Goal: Use online tool/utility: Utilize a website feature to perform a specific function

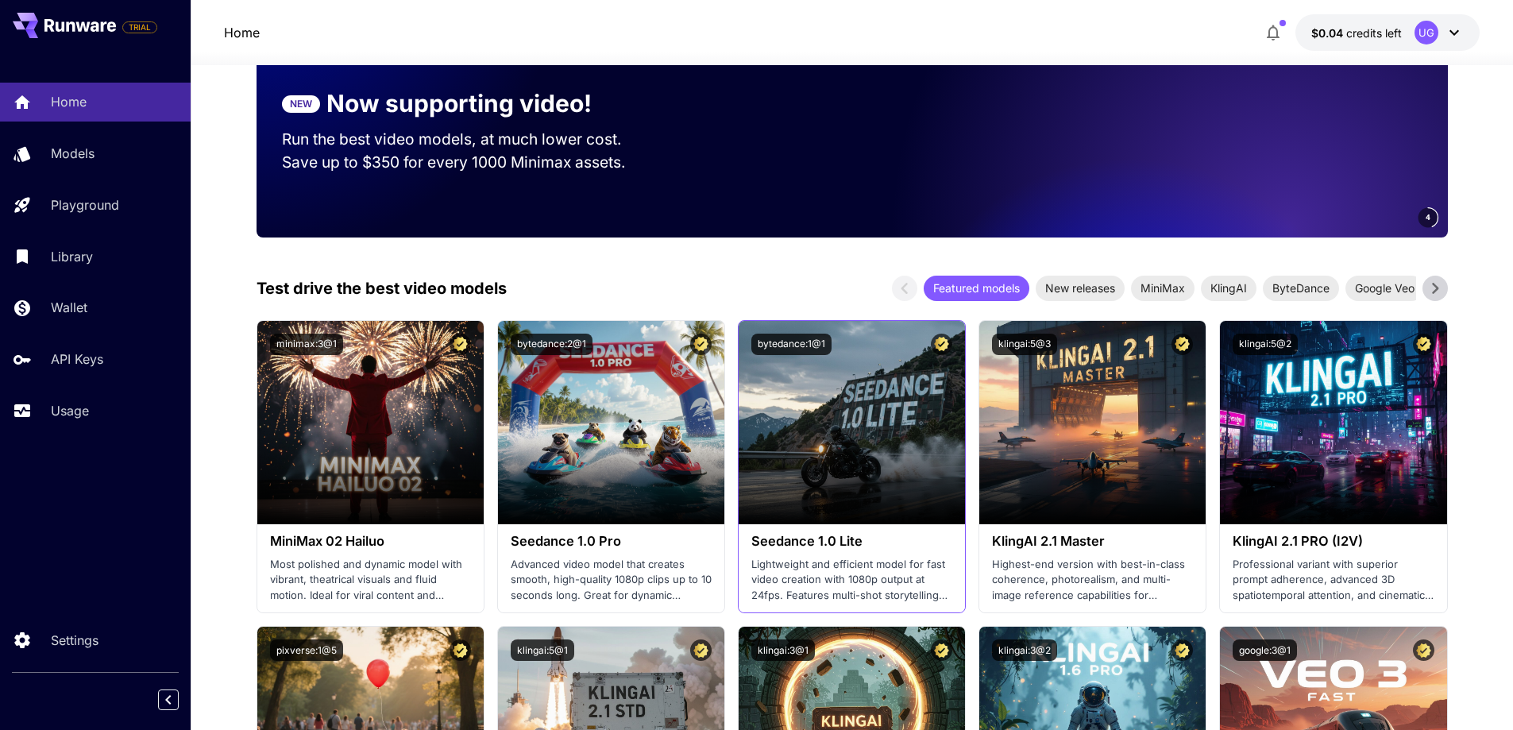
scroll to position [318, 0]
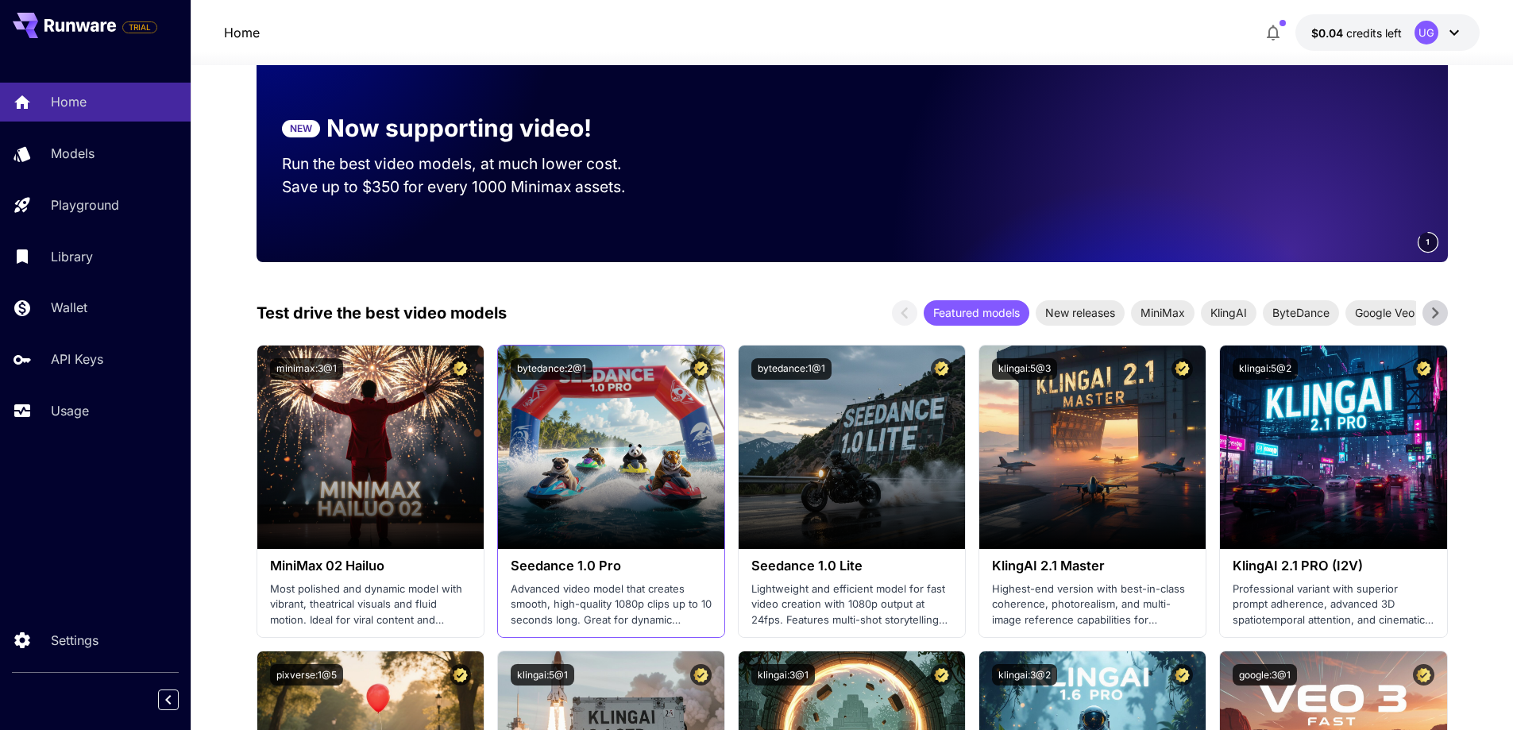
scroll to position [0, 0]
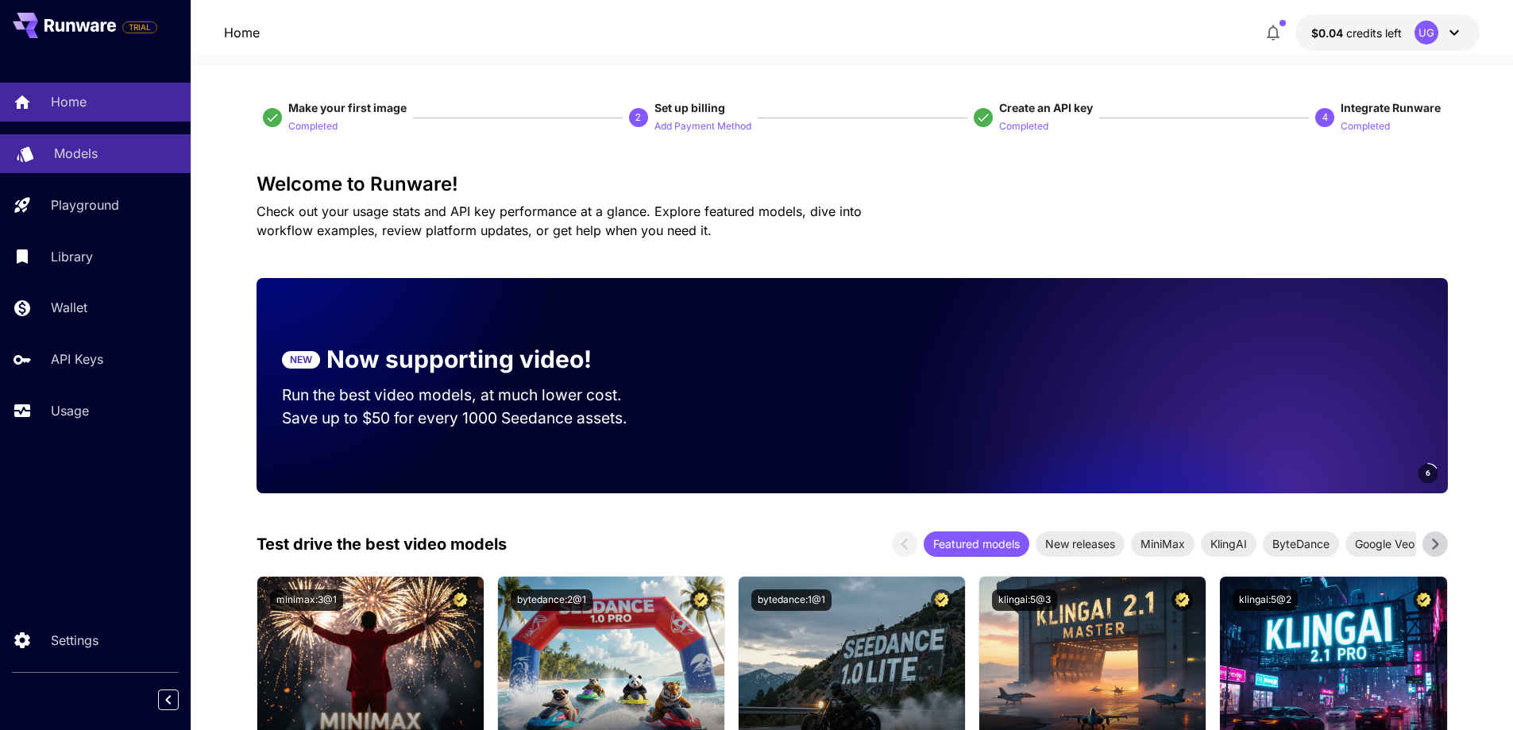
click at [109, 157] on div "Models" at bounding box center [116, 153] width 124 height 19
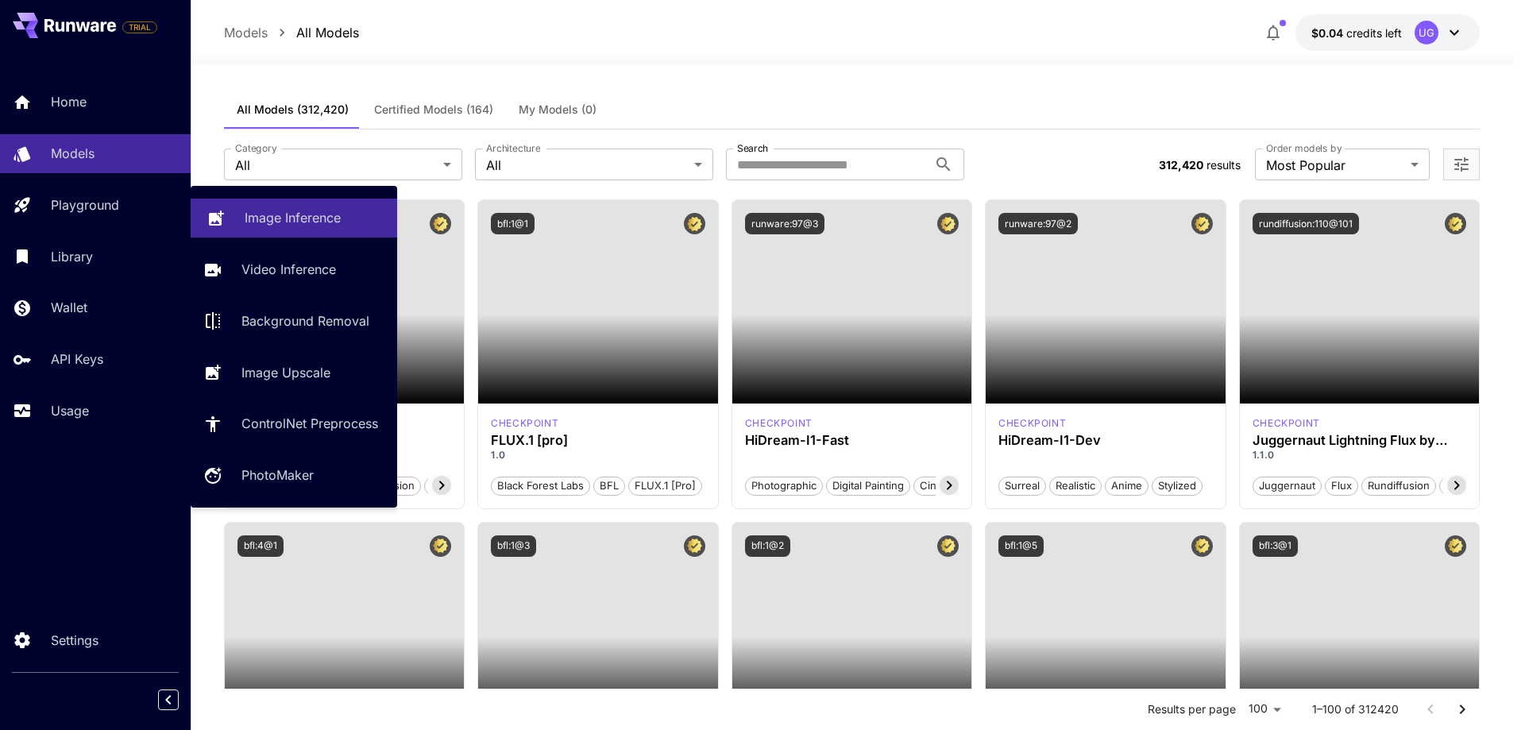
click at [268, 216] on p "Image Inference" at bounding box center [293, 217] width 96 height 19
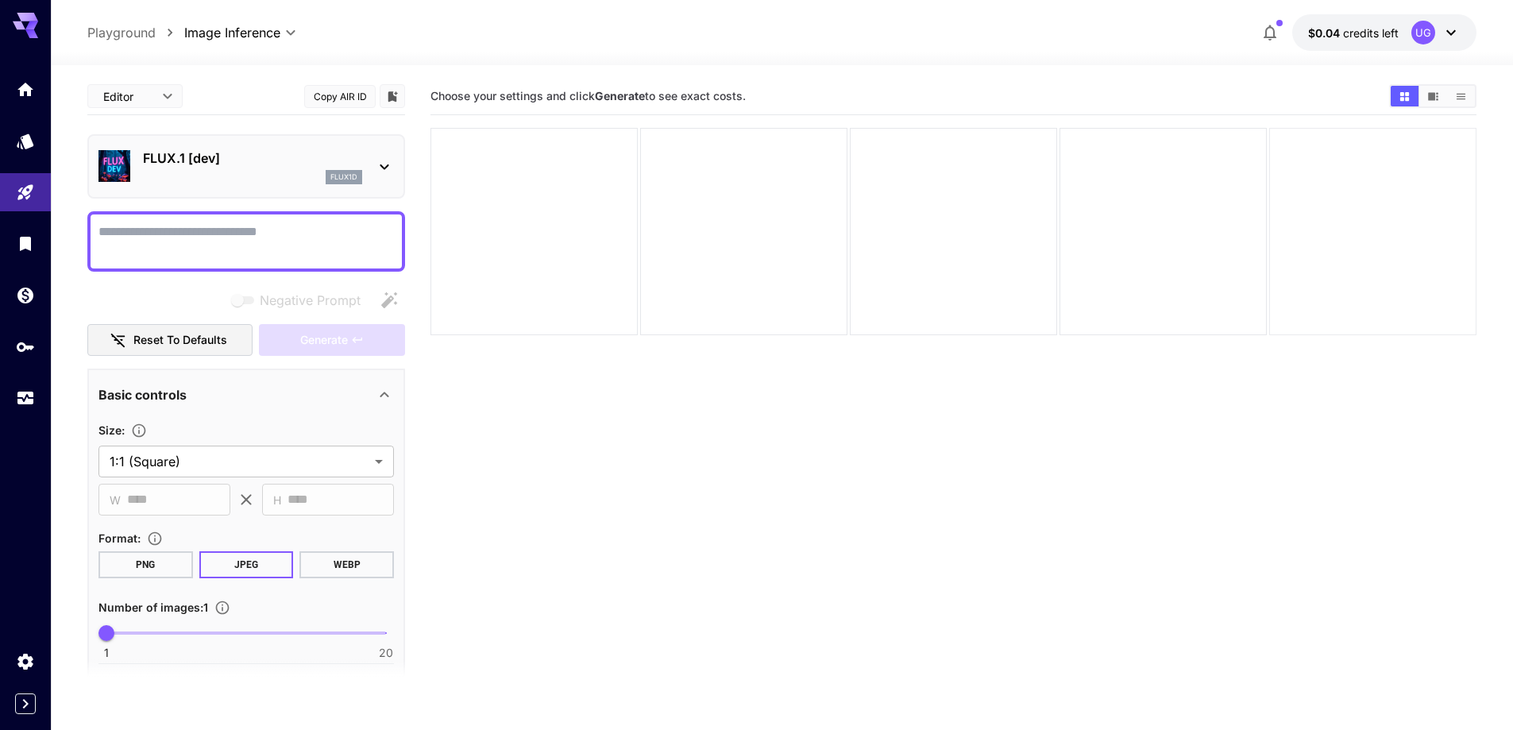
click at [1361, 201] on div at bounding box center [1372, 231] width 207 height 207
click at [210, 245] on textarea "Negative Prompt" at bounding box center [245, 241] width 295 height 38
paste textarea "**********"
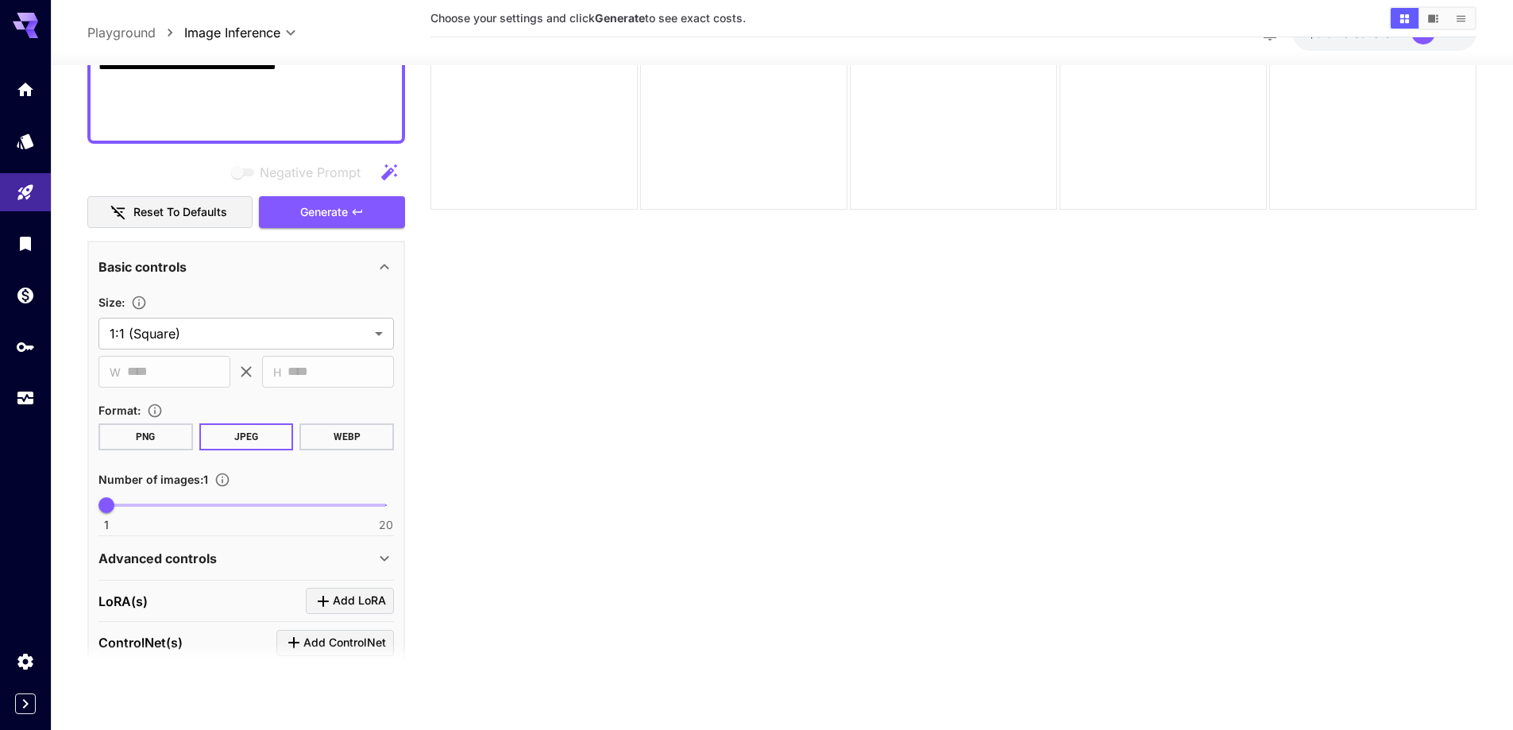
scroll to position [473, 0]
type textarea "**********"
click at [364, 334] on body "**********" at bounding box center [756, 302] width 1513 height 855
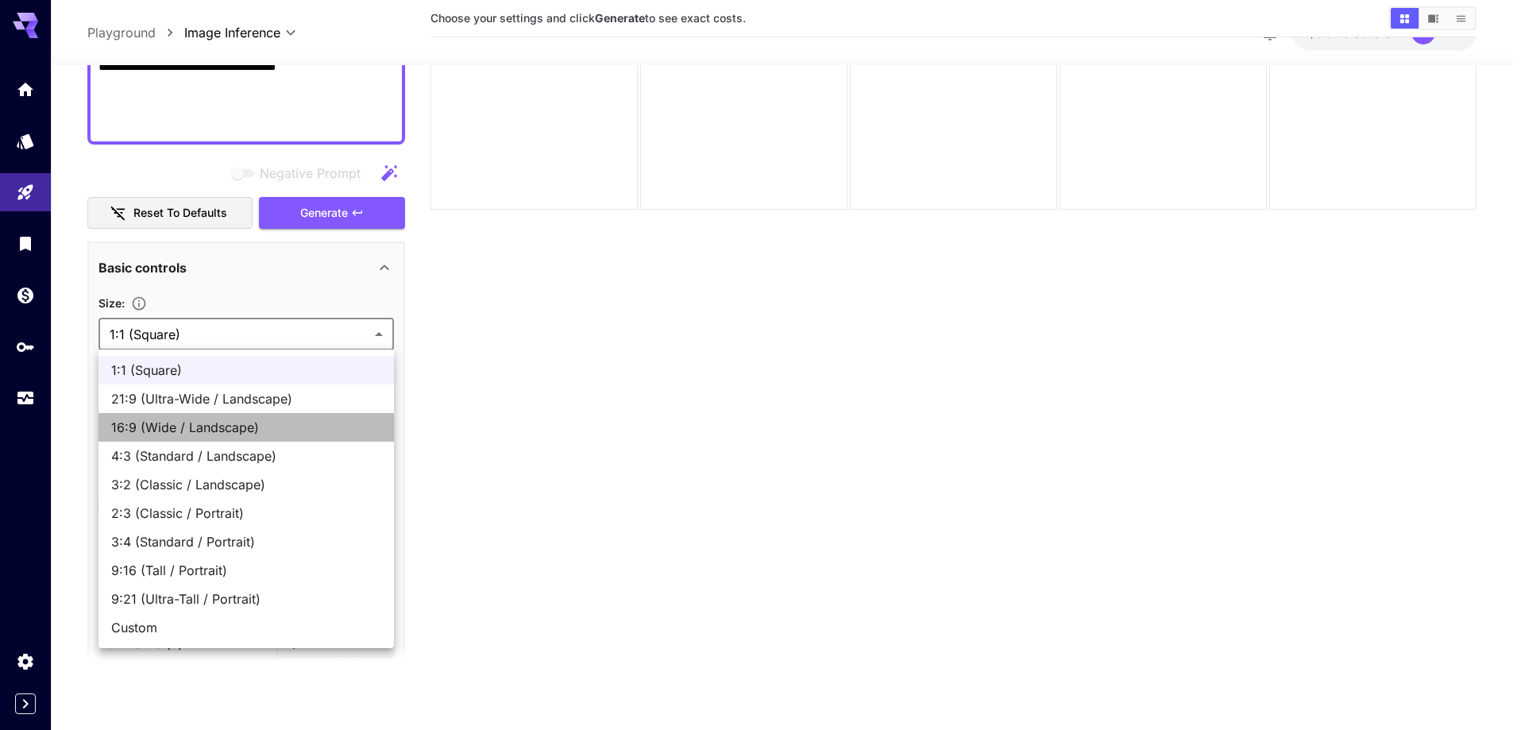
click at [254, 432] on span "16:9 (Wide / Landscape)" at bounding box center [246, 427] width 270 height 19
type input "**********"
type input "****"
type input "***"
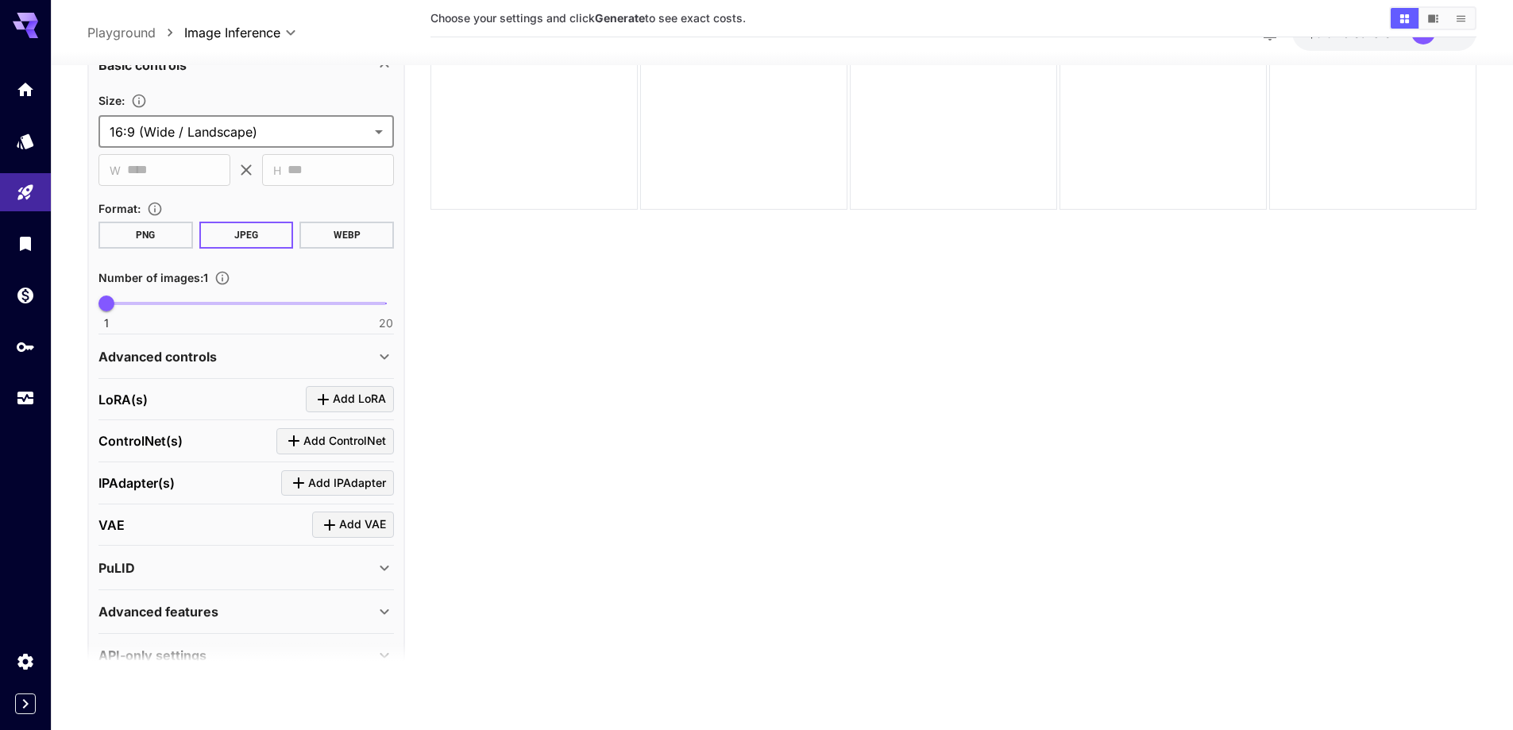
scroll to position [712, 0]
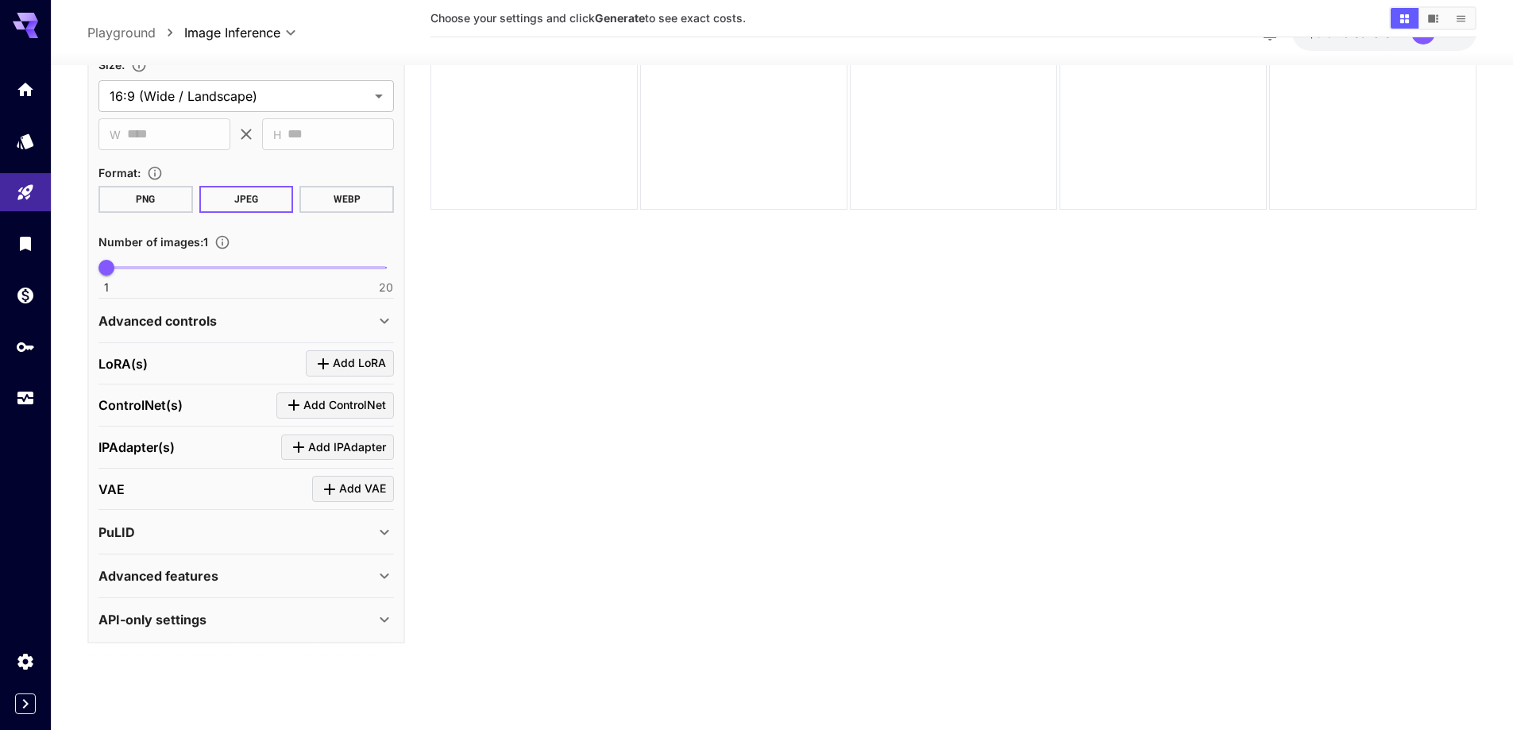
click at [324, 319] on div "Advanced controls" at bounding box center [236, 320] width 276 height 19
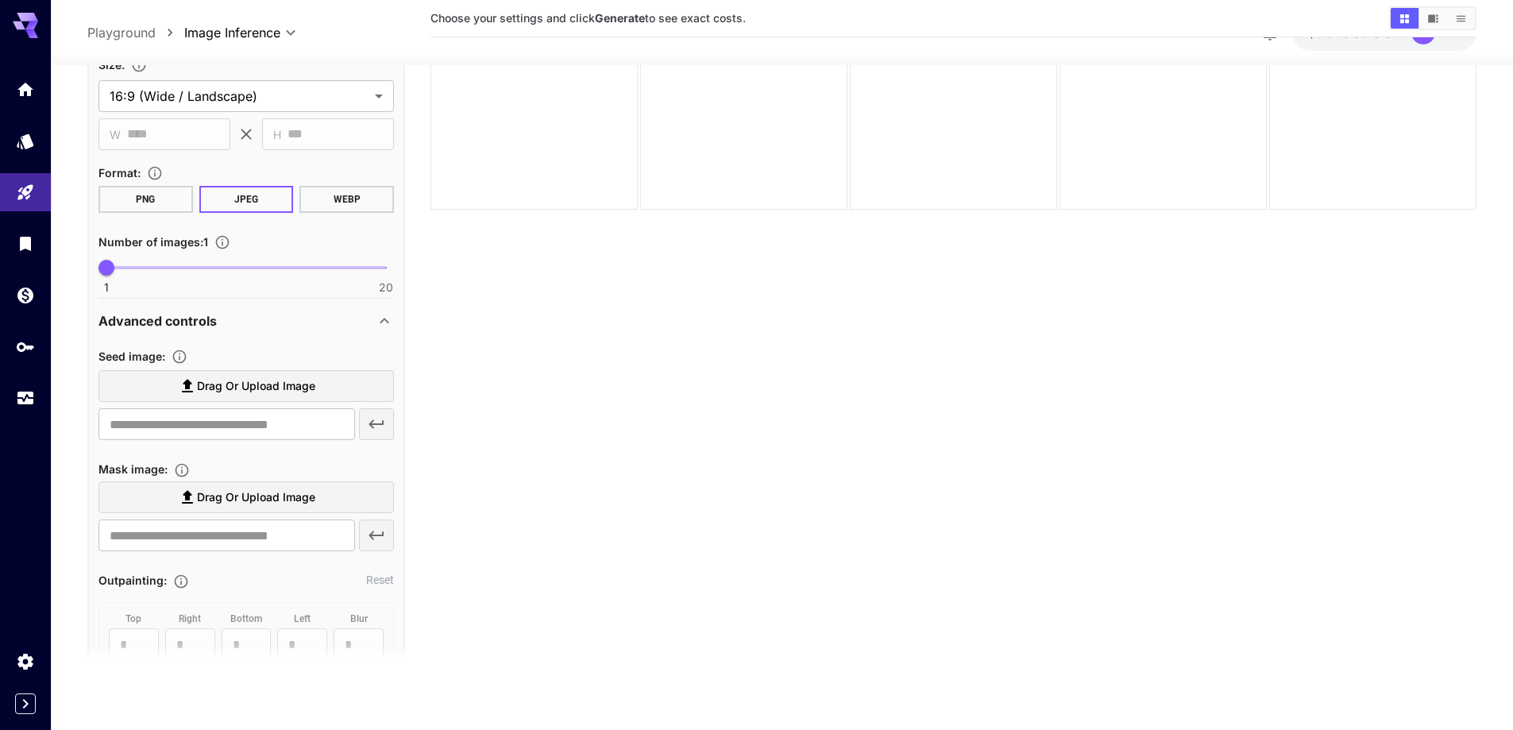
click at [308, 321] on div "Advanced controls" at bounding box center [236, 320] width 276 height 19
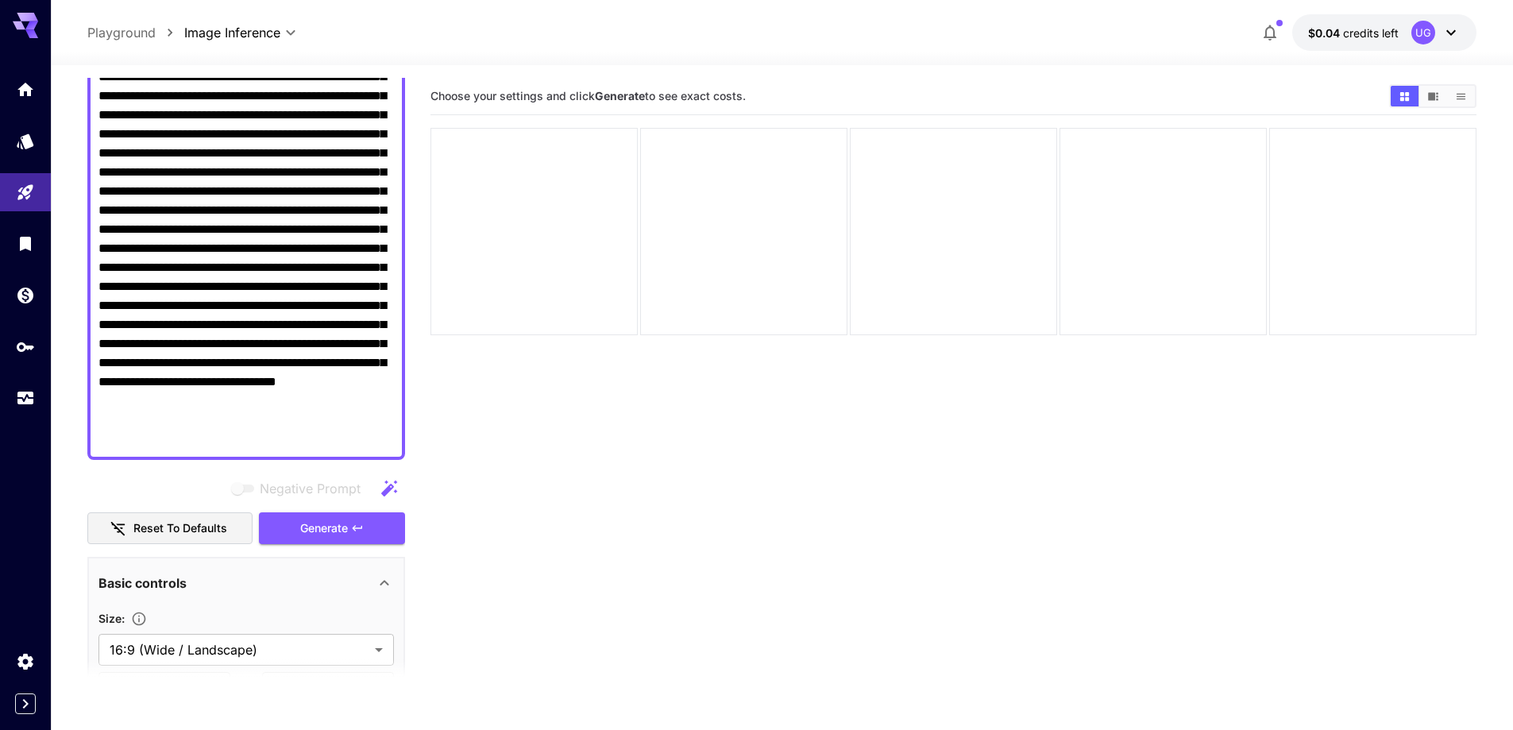
scroll to position [397, 0]
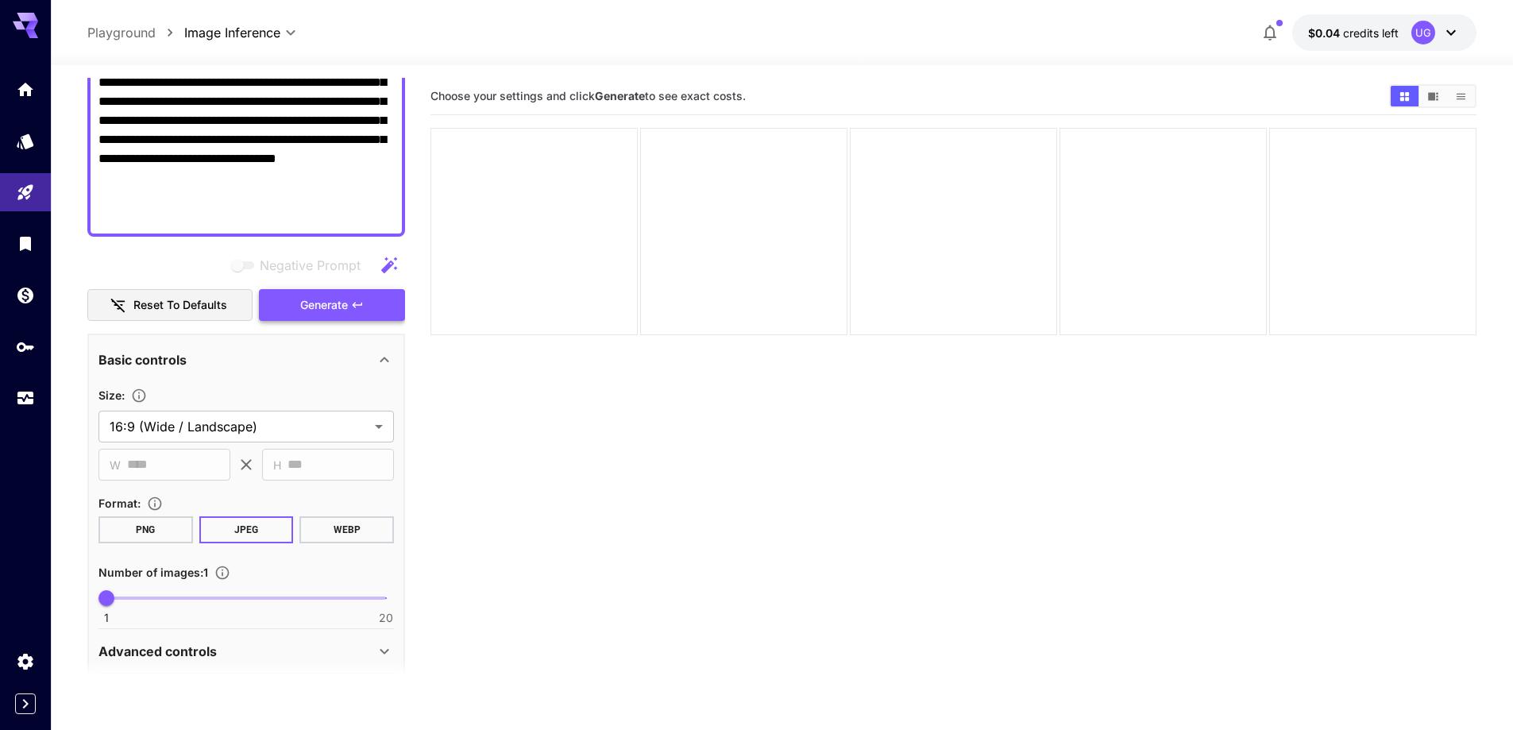
click at [331, 311] on span "Generate" at bounding box center [324, 305] width 48 height 20
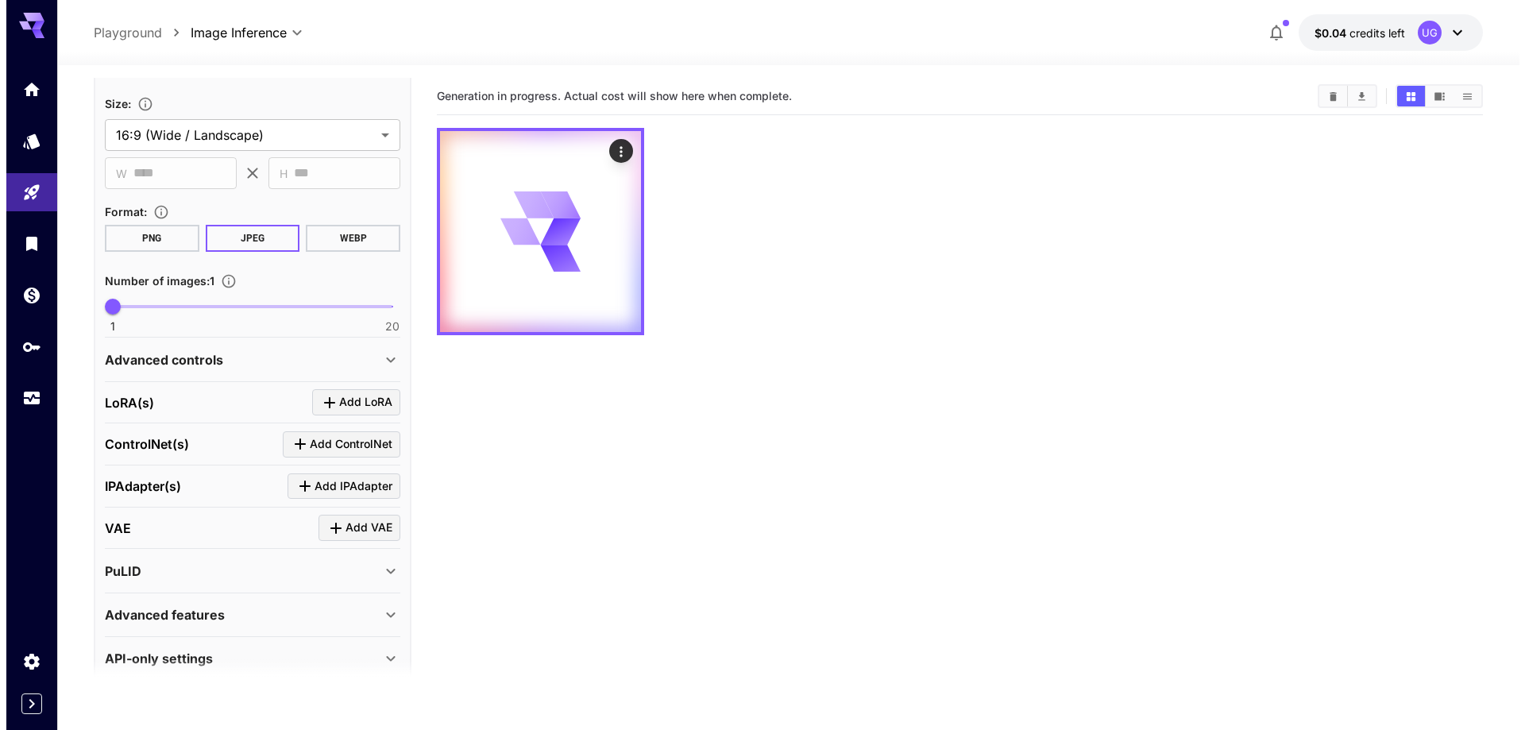
scroll to position [712, 0]
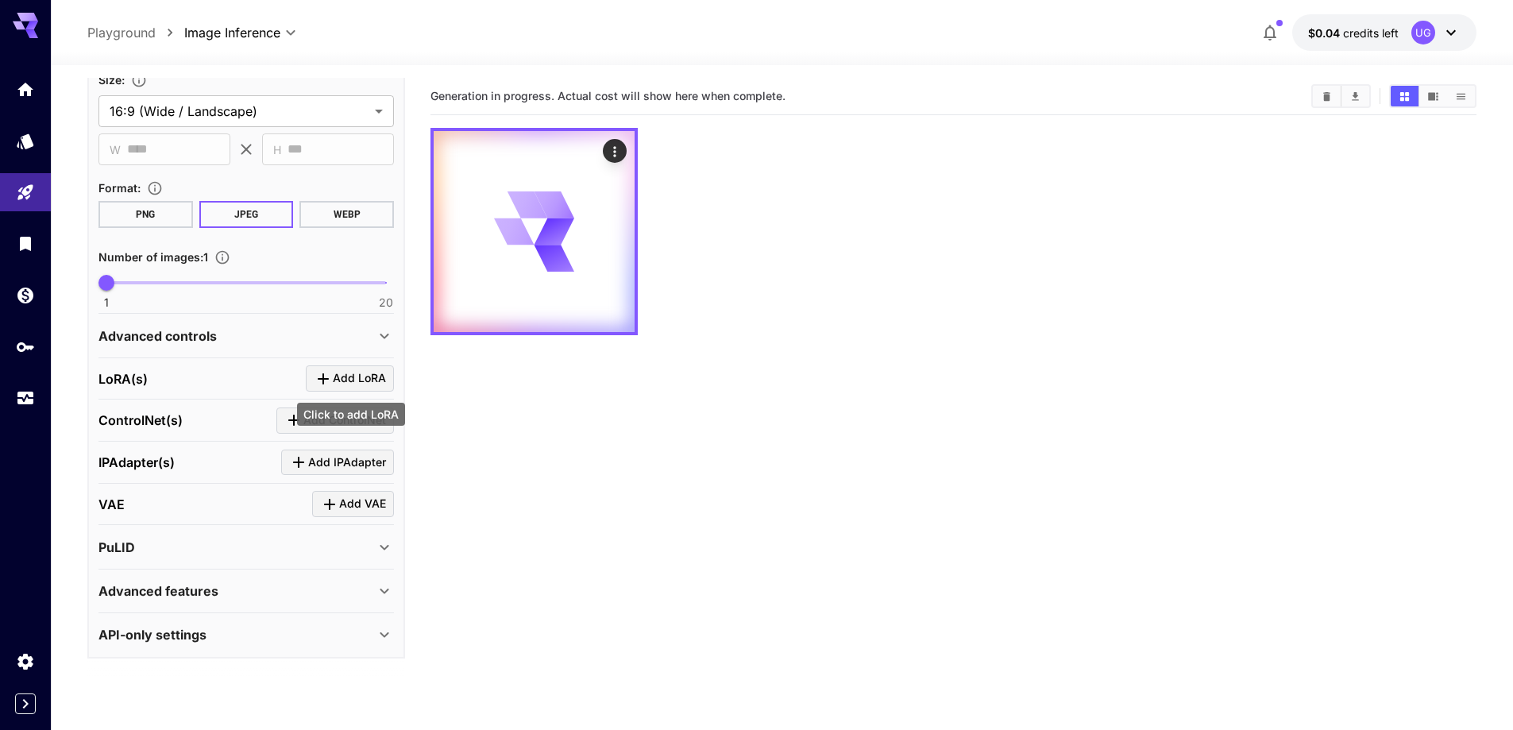
click at [342, 383] on span "Add LoRA" at bounding box center [359, 379] width 53 height 20
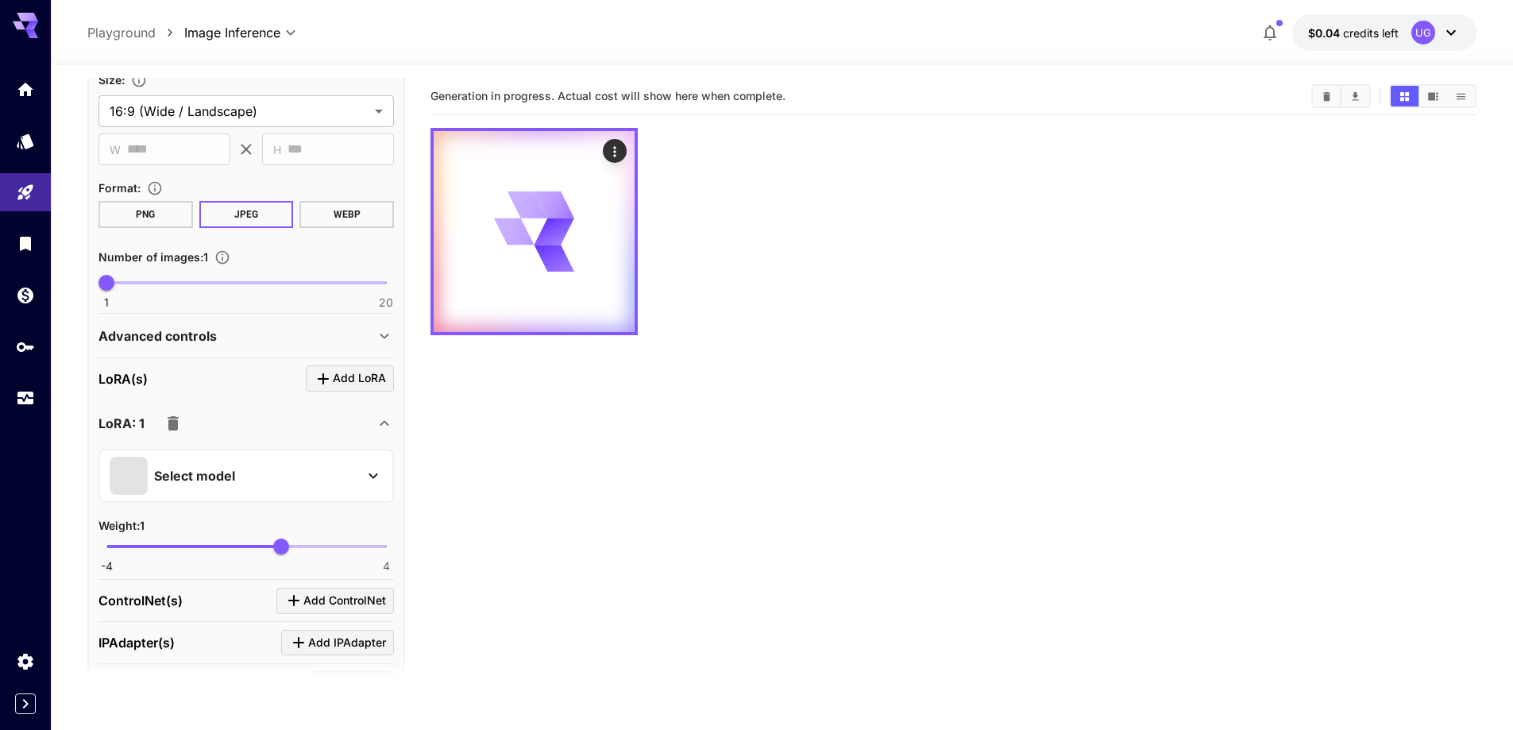
click at [328, 481] on div "Select model" at bounding box center [234, 476] width 248 height 38
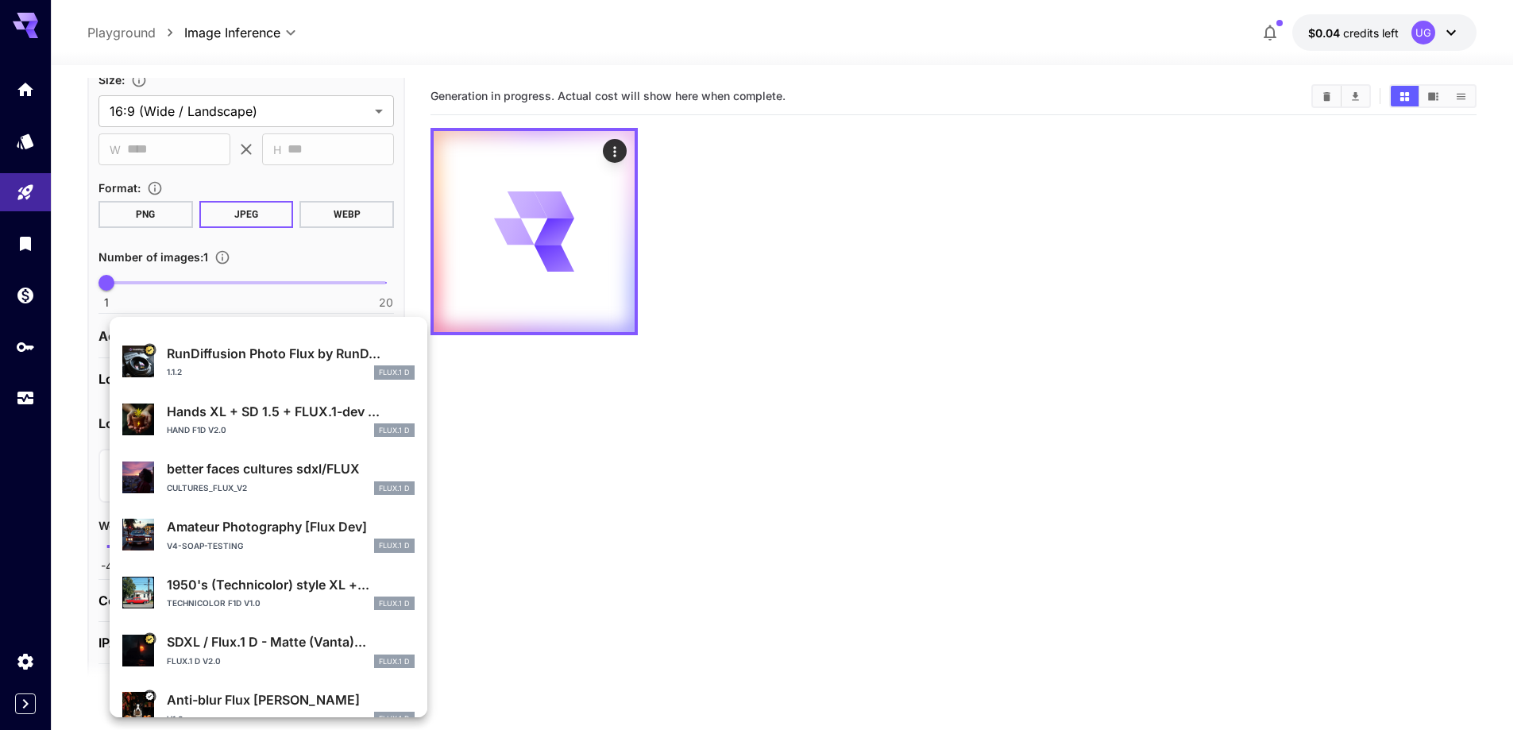
scroll to position [0, 0]
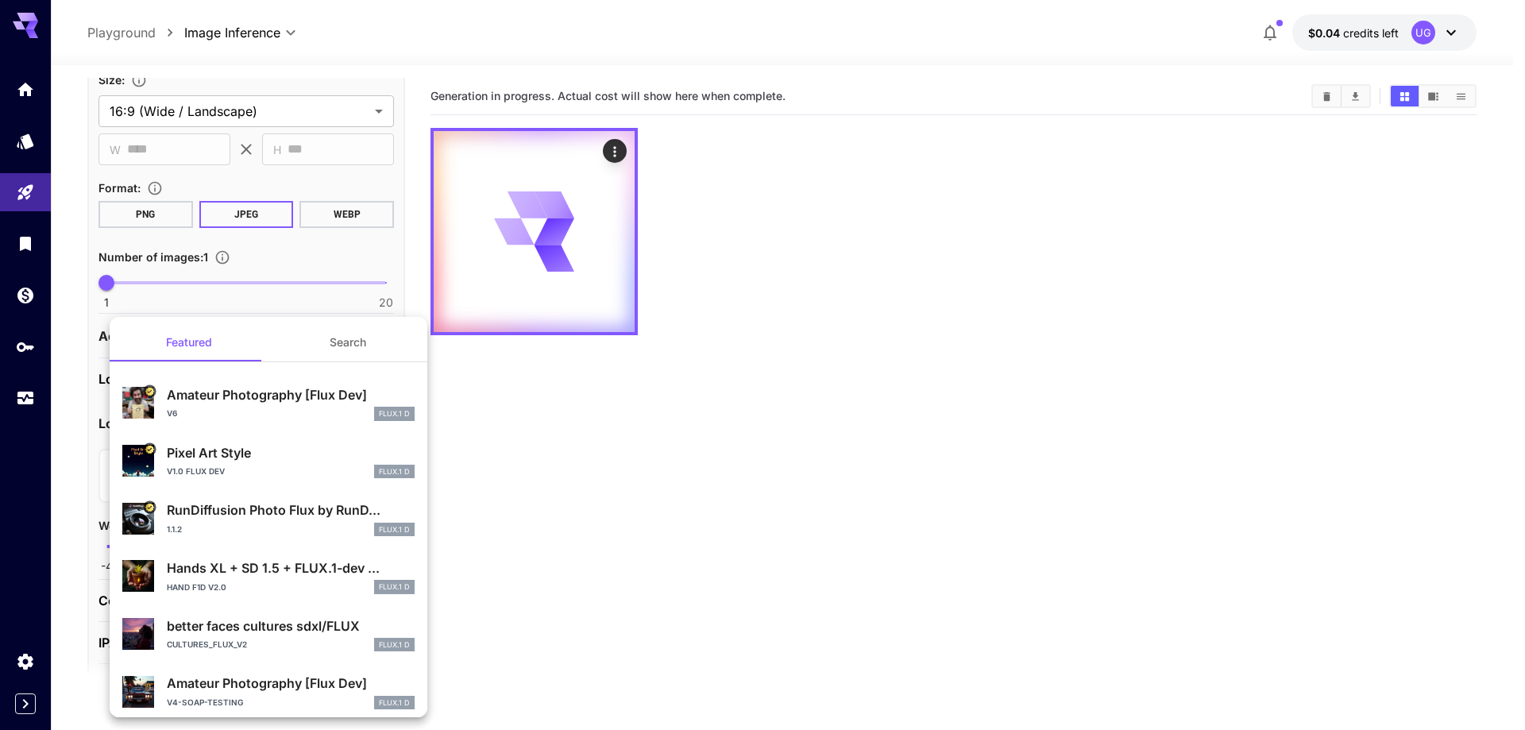
click at [330, 342] on button "Search" at bounding box center [347, 342] width 159 height 38
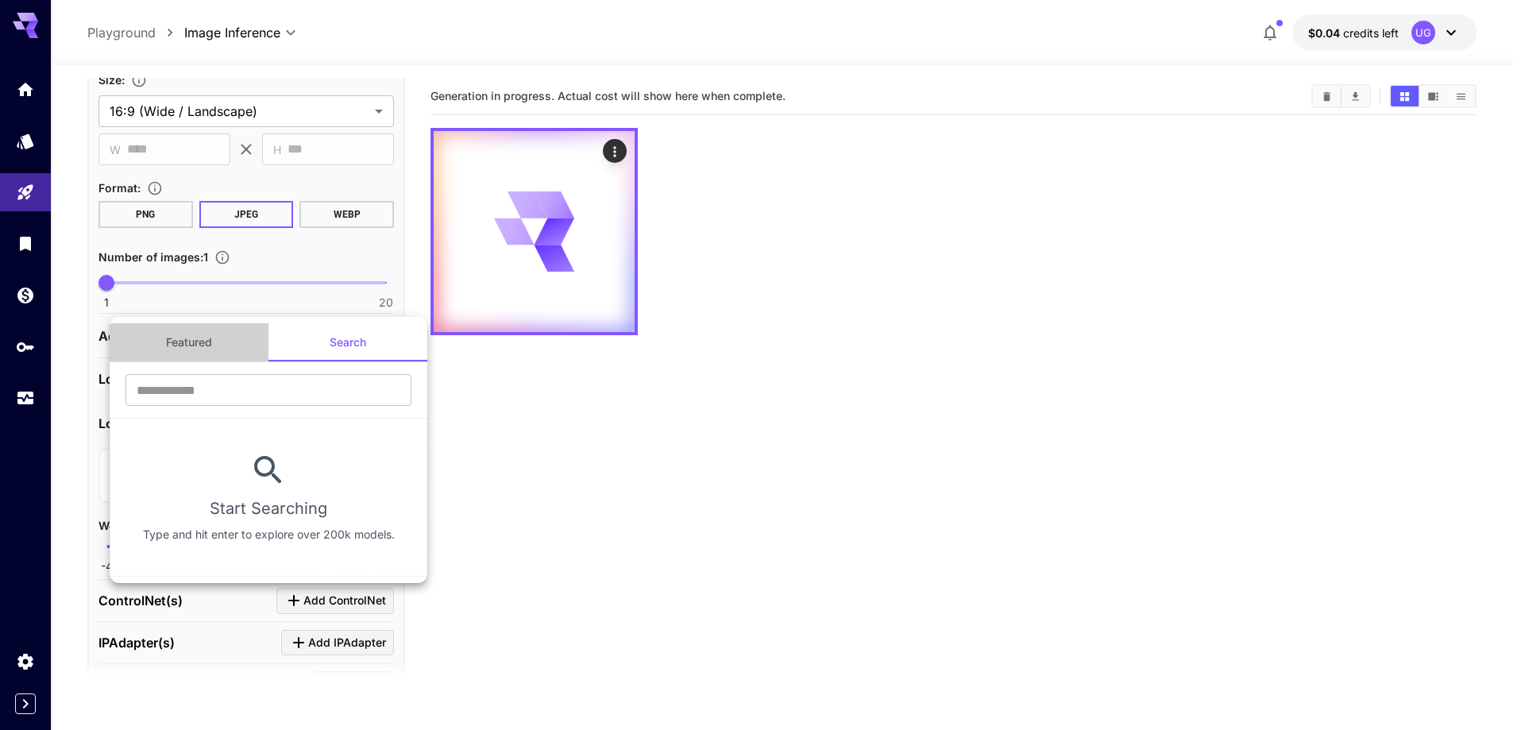
click at [211, 342] on button "Featured" at bounding box center [189, 342] width 159 height 38
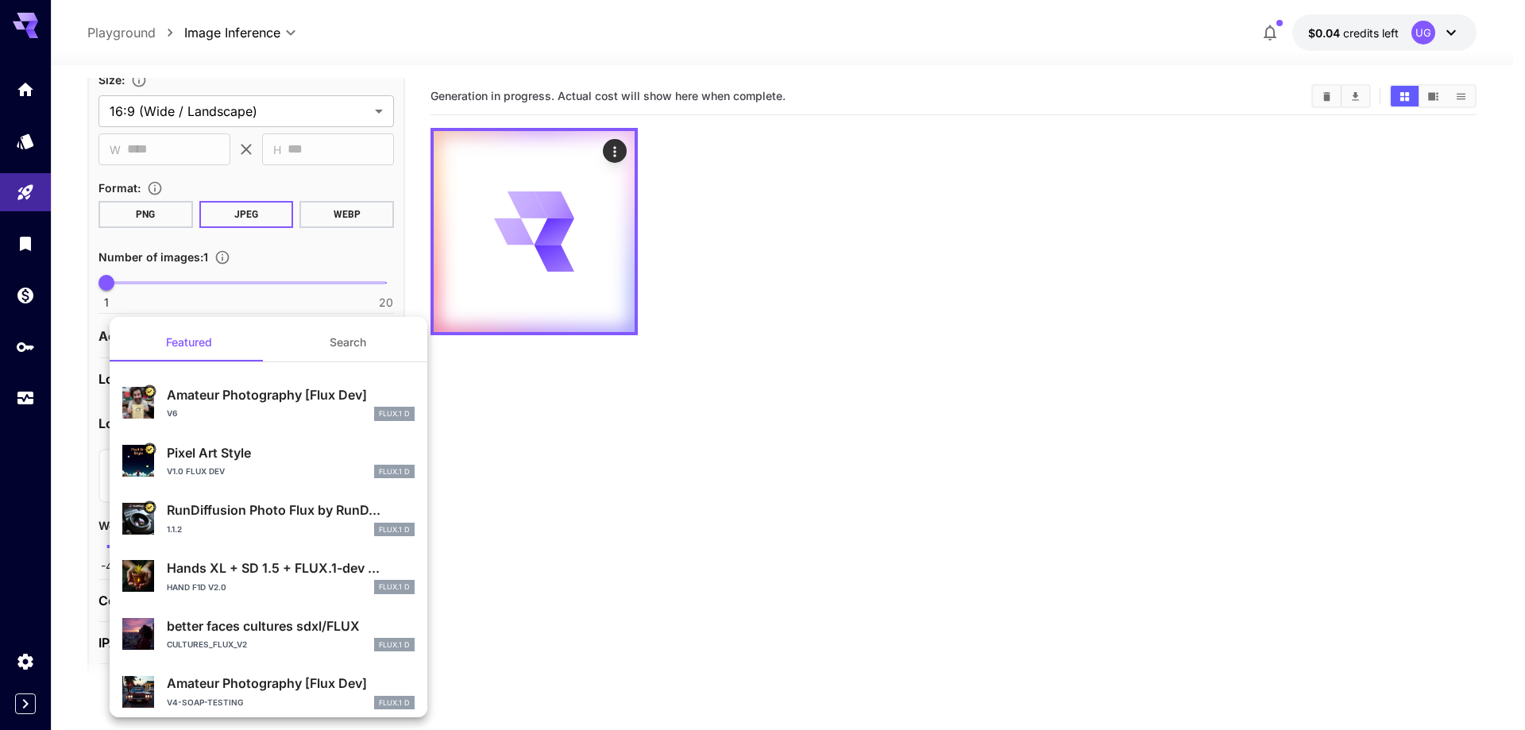
click at [275, 307] on div at bounding box center [762, 365] width 1525 height 730
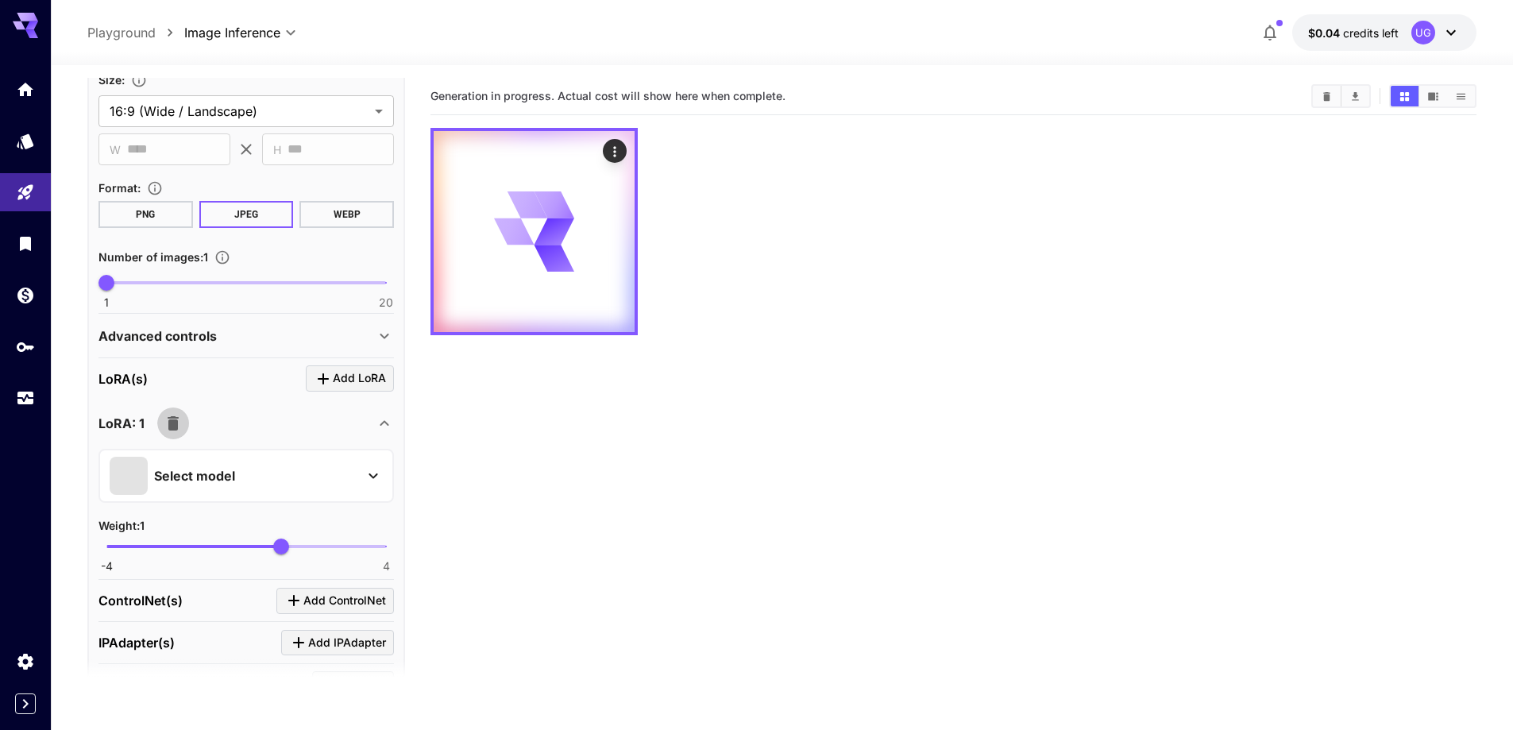
click at [180, 424] on icon "button" at bounding box center [173, 423] width 19 height 19
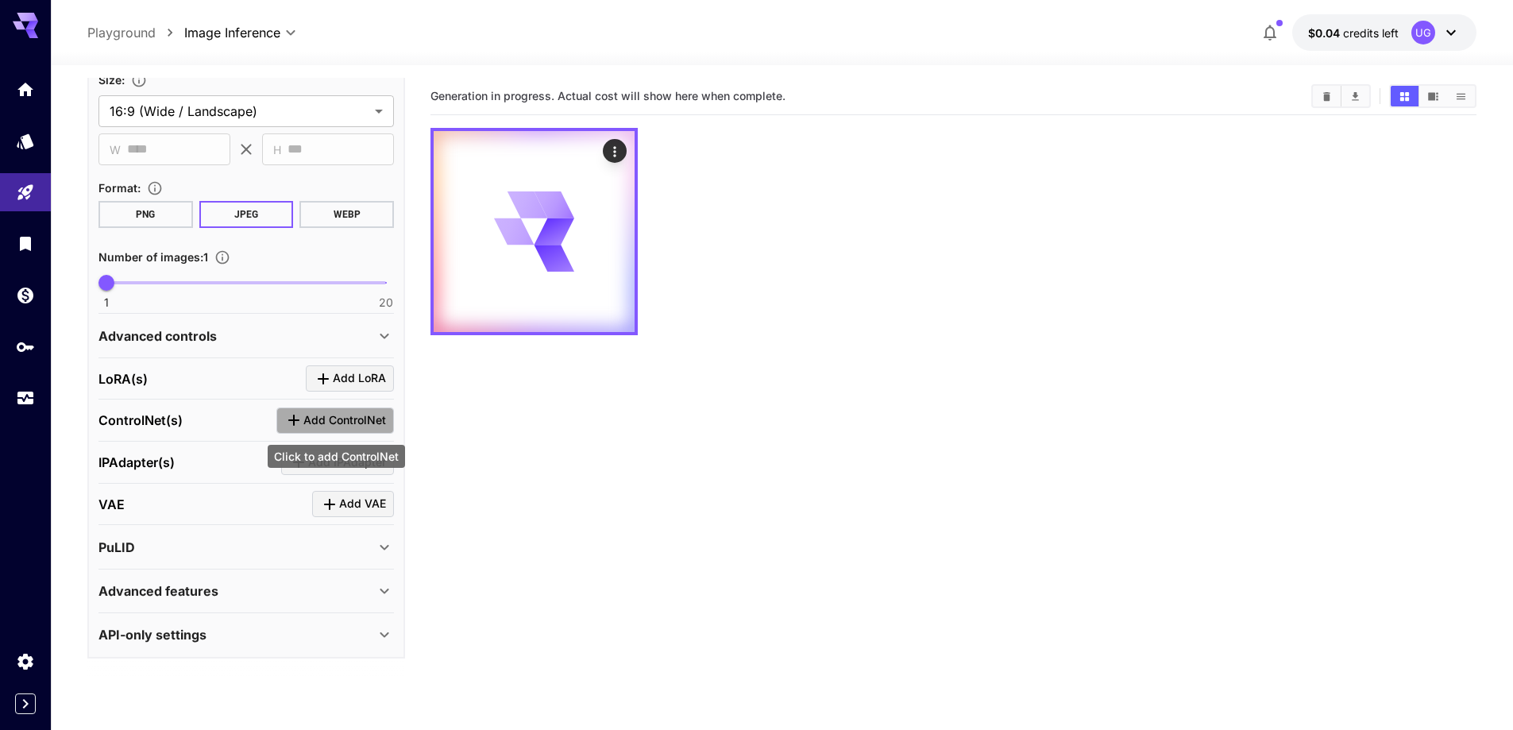
click at [322, 425] on span "Add ControlNet" at bounding box center [344, 421] width 83 height 20
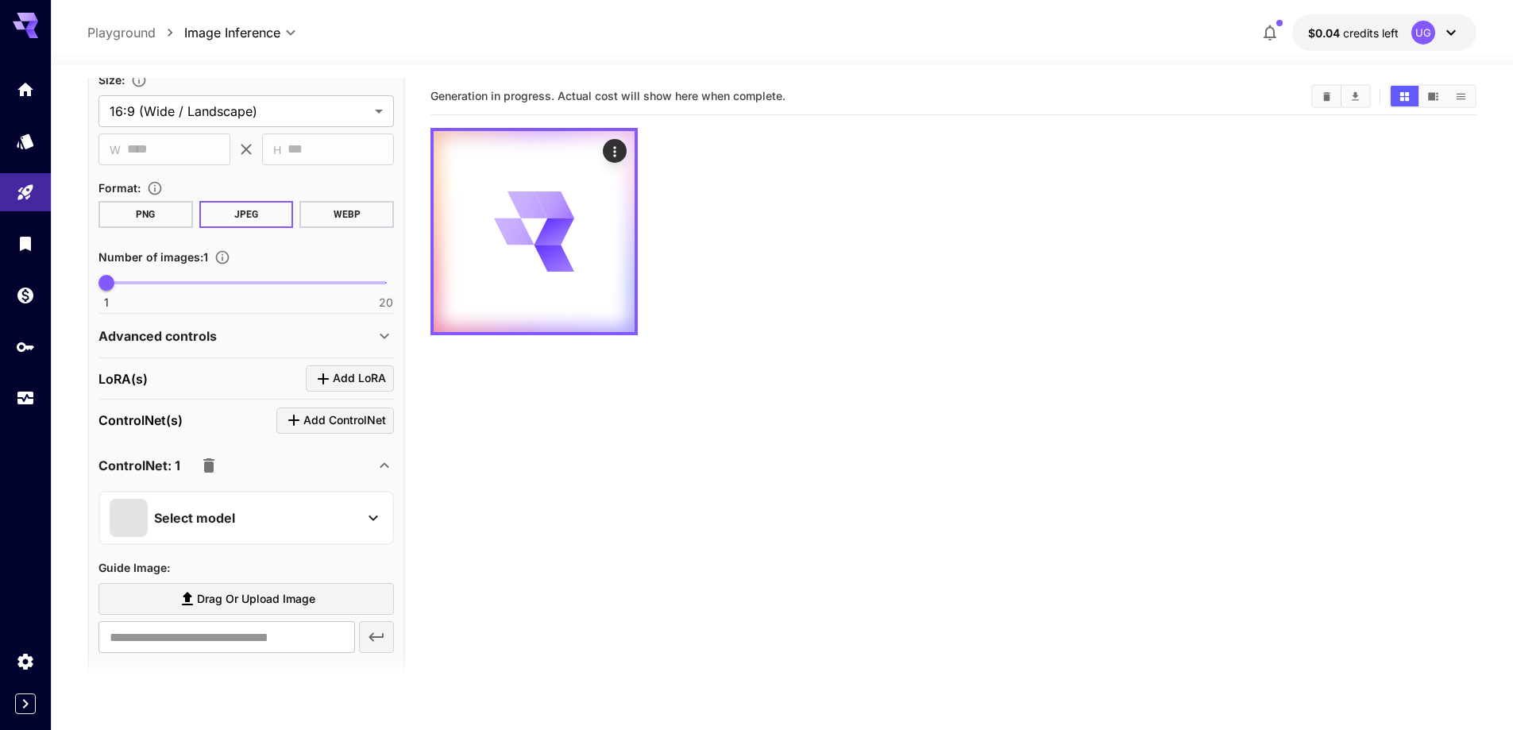
click at [257, 506] on div "Select model" at bounding box center [234, 518] width 248 height 38
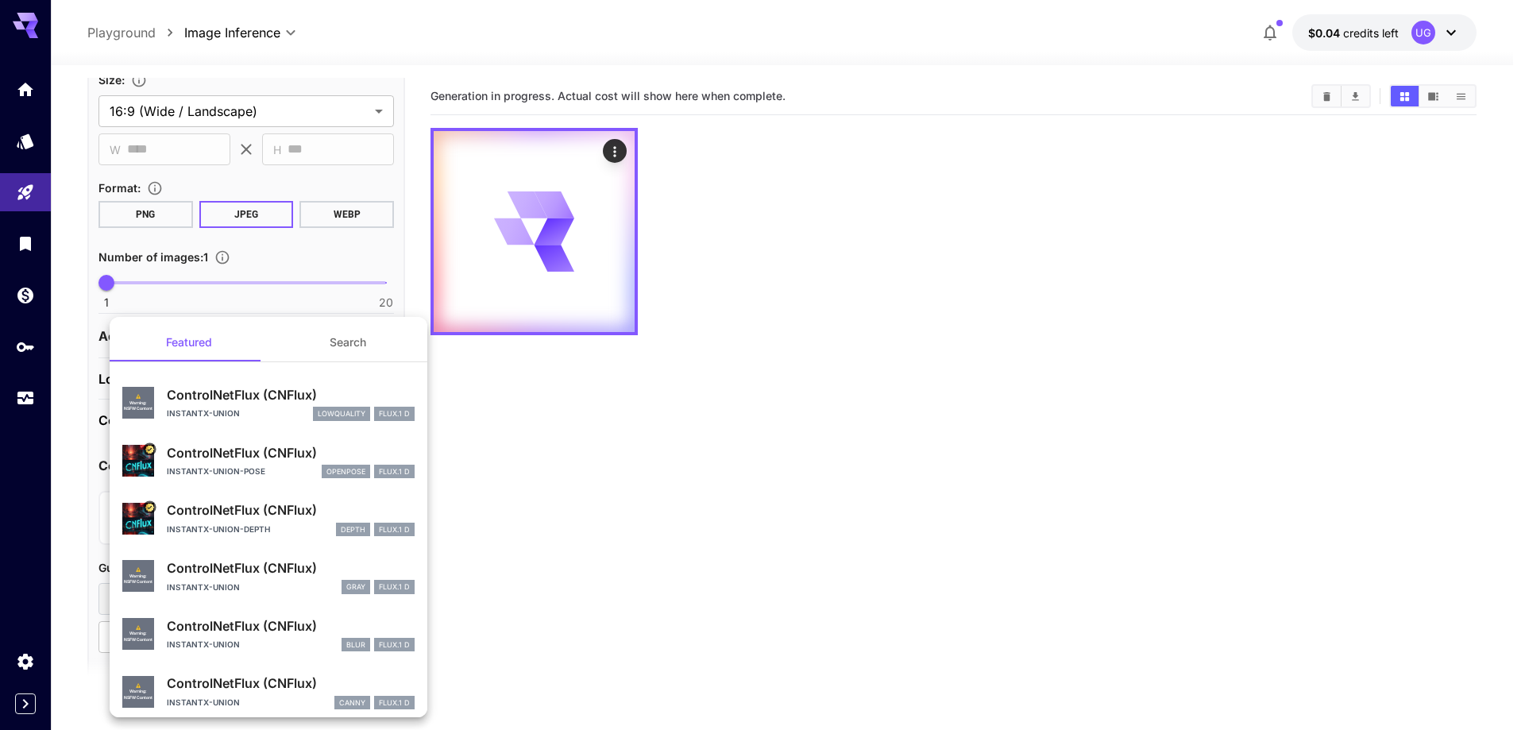
click at [342, 309] on div at bounding box center [762, 365] width 1525 height 730
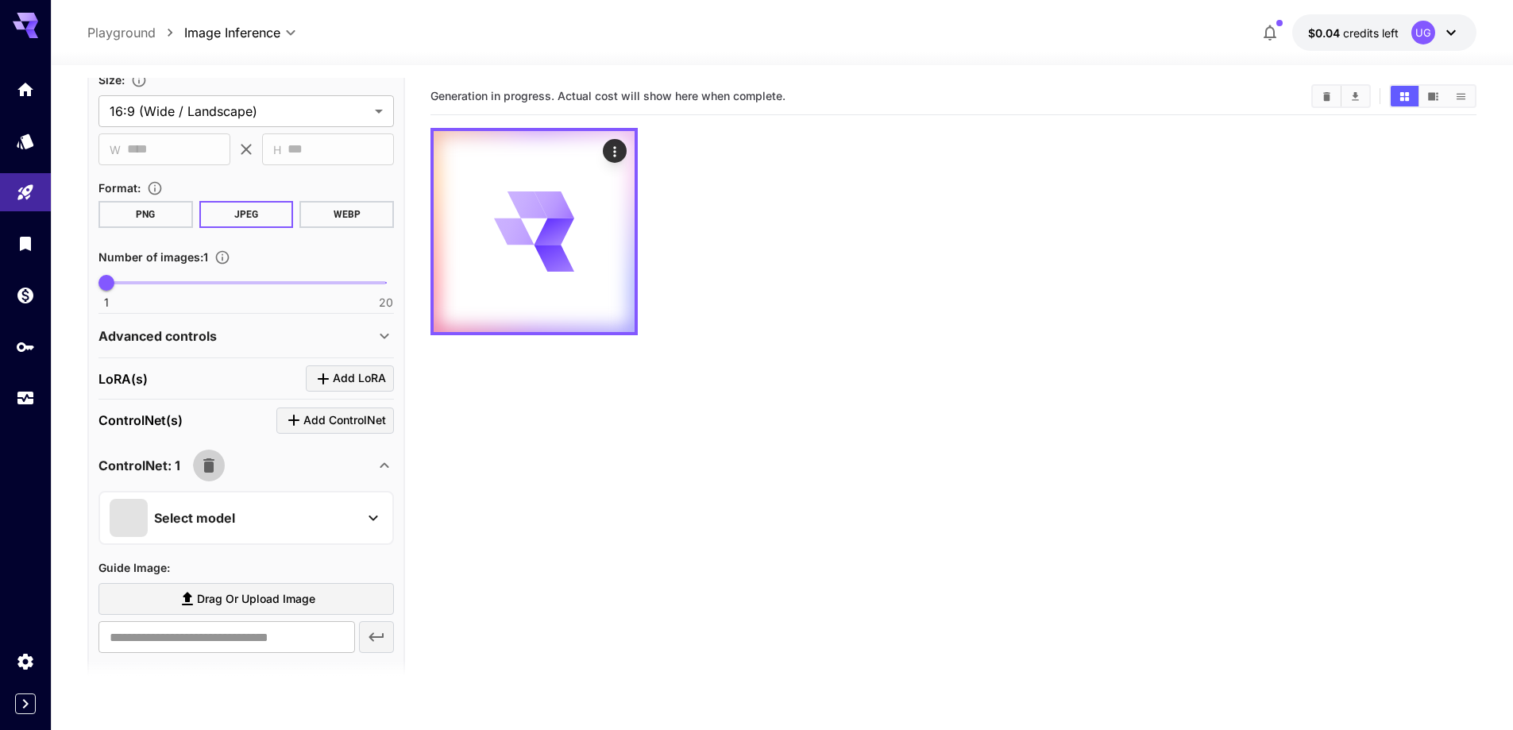
click at [210, 467] on icon "button" at bounding box center [208, 465] width 11 height 14
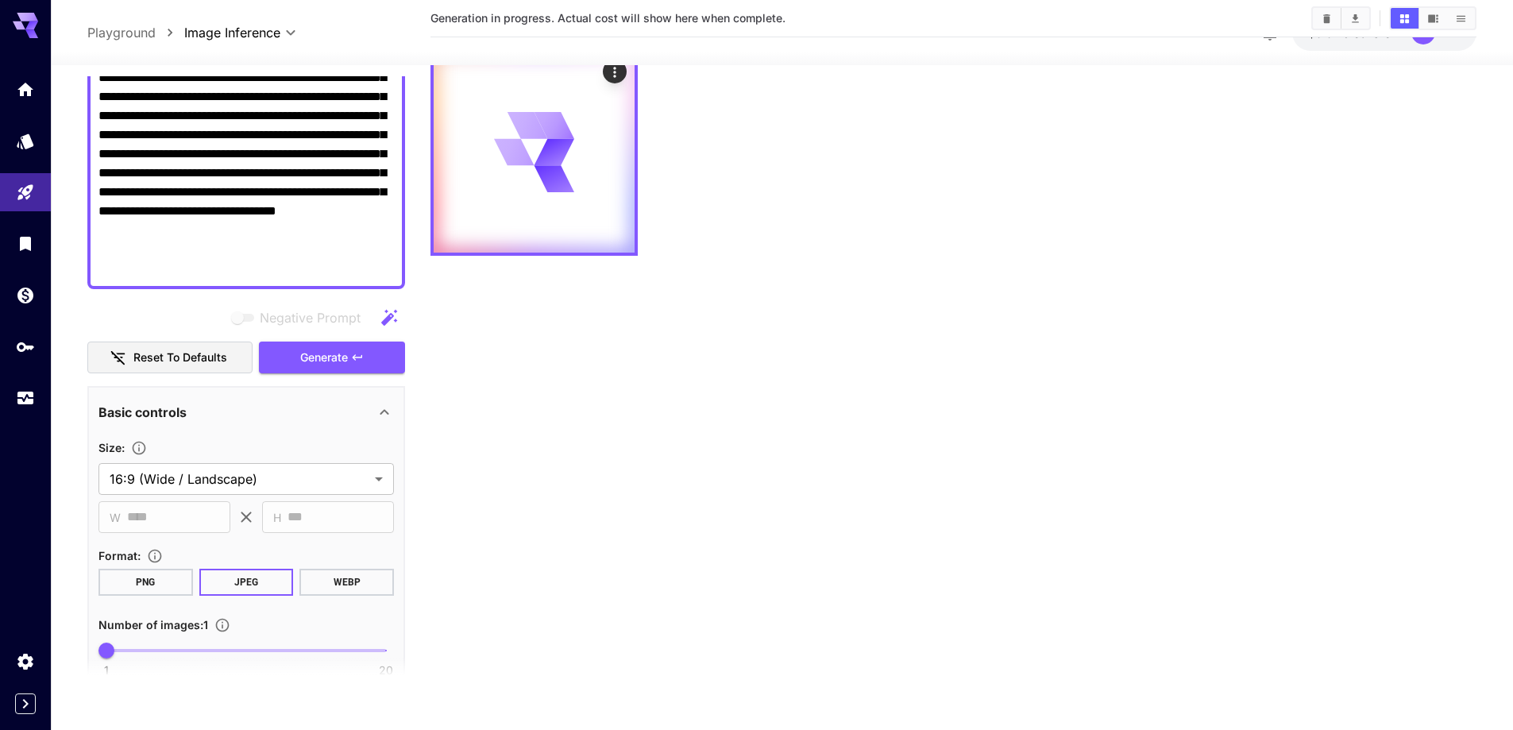
scroll to position [315, 0]
